Goal: Task Accomplishment & Management: Use online tool/utility

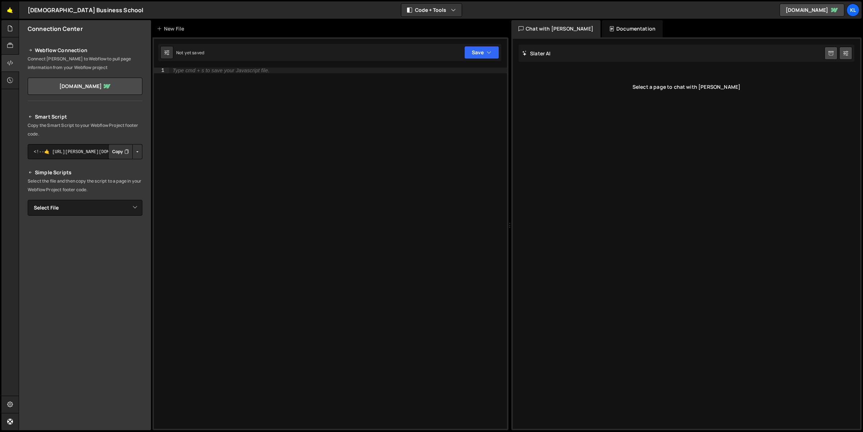
click at [10, 11] on link "🤙" at bounding box center [10, 9] width 18 height 17
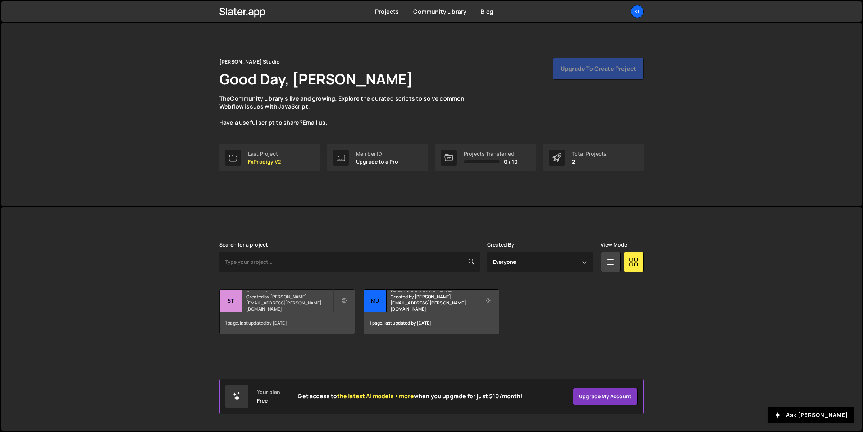
click at [272, 314] on div "1 page, last updated by [DATE]" at bounding box center [287, 323] width 135 height 22
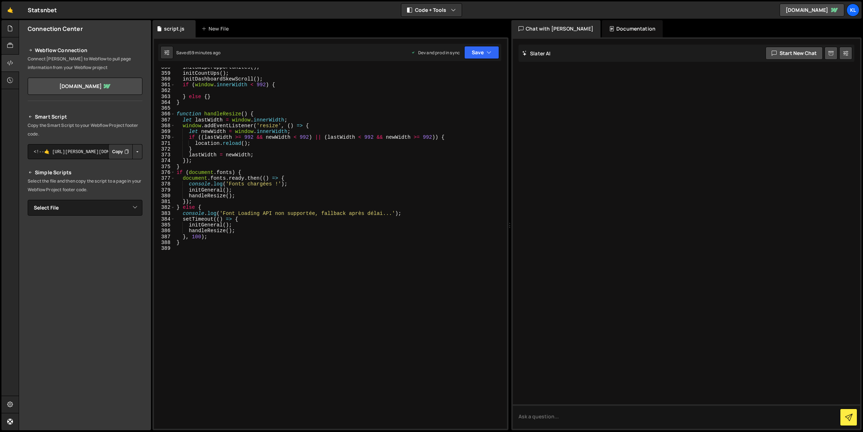
scroll to position [2089, 0]
type textarea "}, 100);"
click at [300, 237] on div "initSwiperOpportunites ( ) ; initCountUps ( ) ; initDashboardSkewScroll ( ) ; i…" at bounding box center [340, 251] width 330 height 374
